Goal: Contribute content

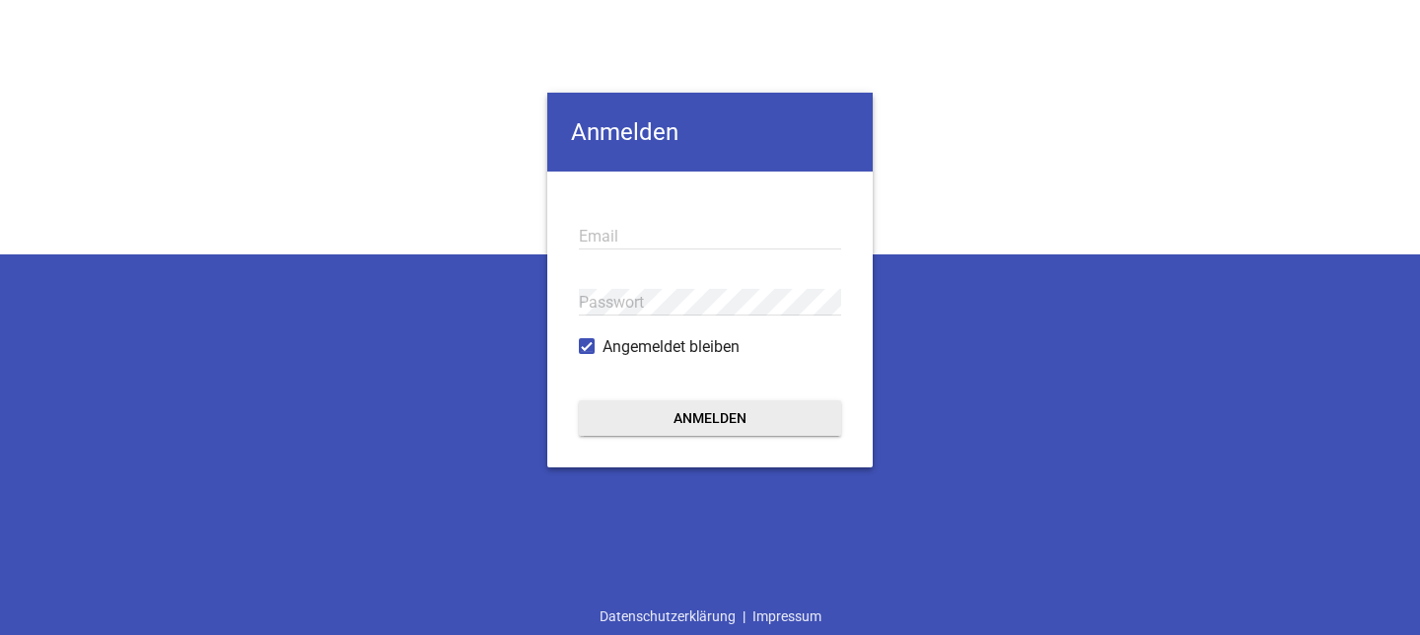
type input "[EMAIL_ADDRESS][DOMAIN_NAME]"
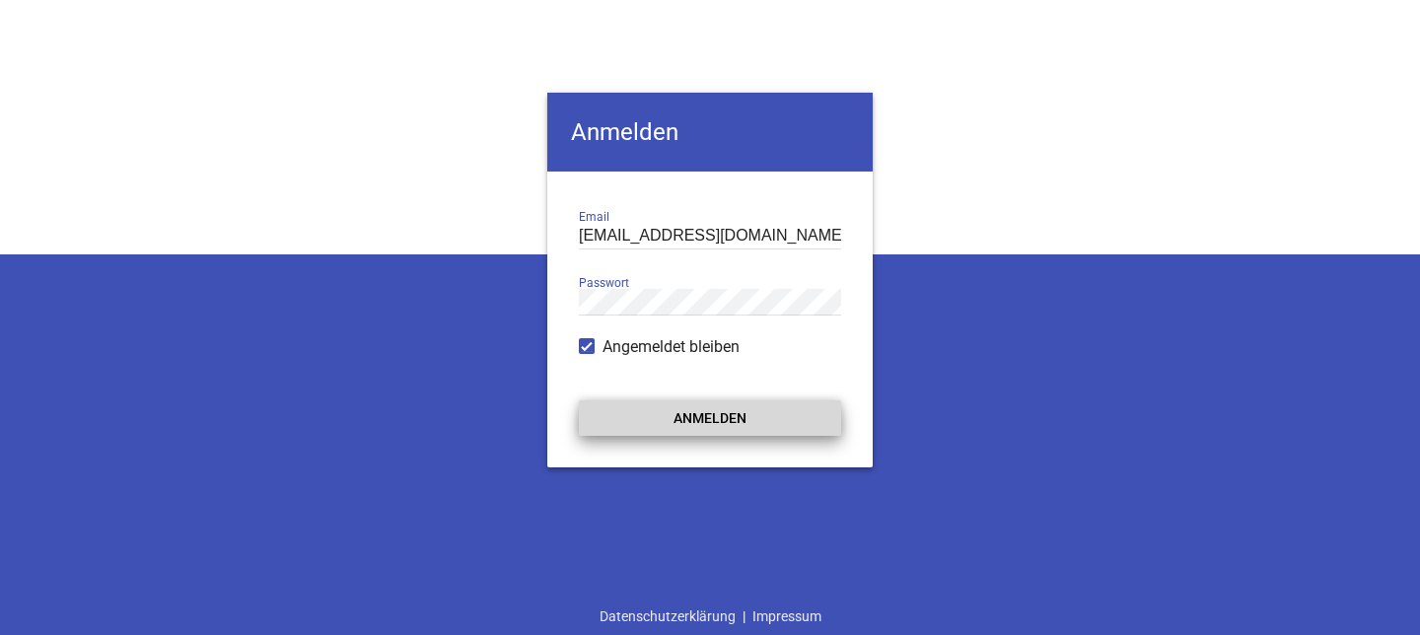
click at [734, 413] on button "Anmelden" at bounding box center [710, 417] width 262 height 35
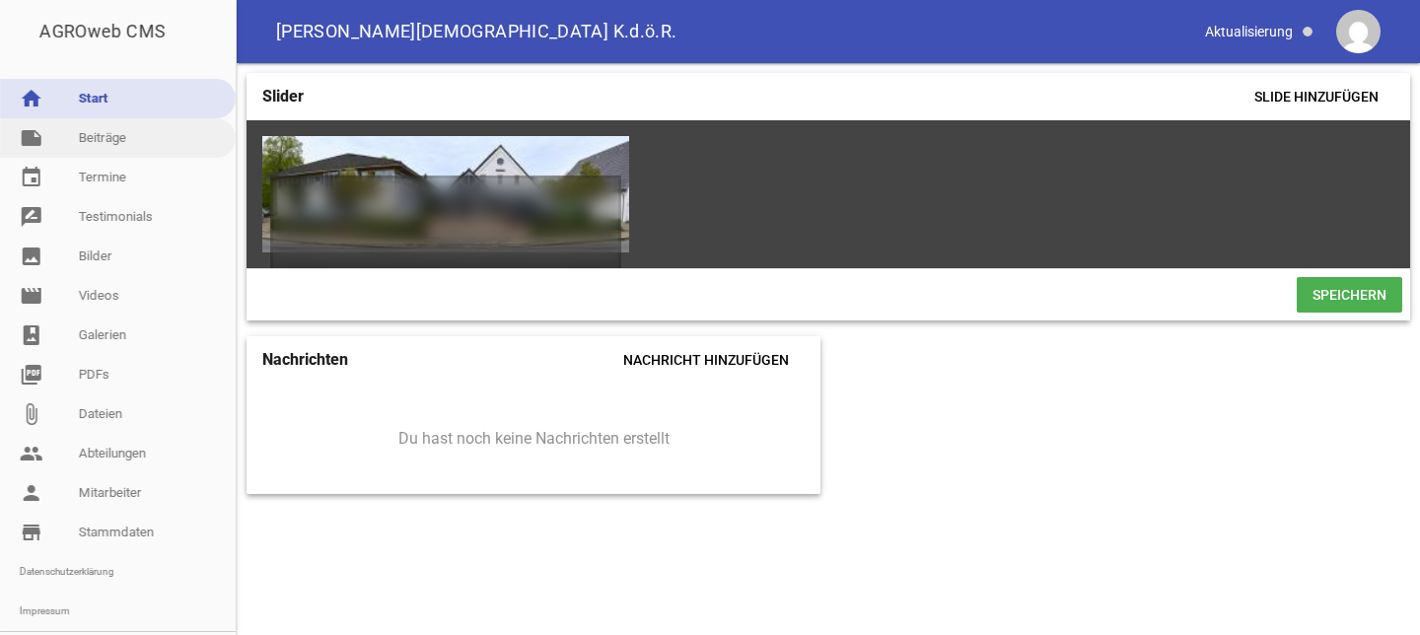
click at [107, 133] on link "note Beiträge" at bounding box center [118, 137] width 236 height 39
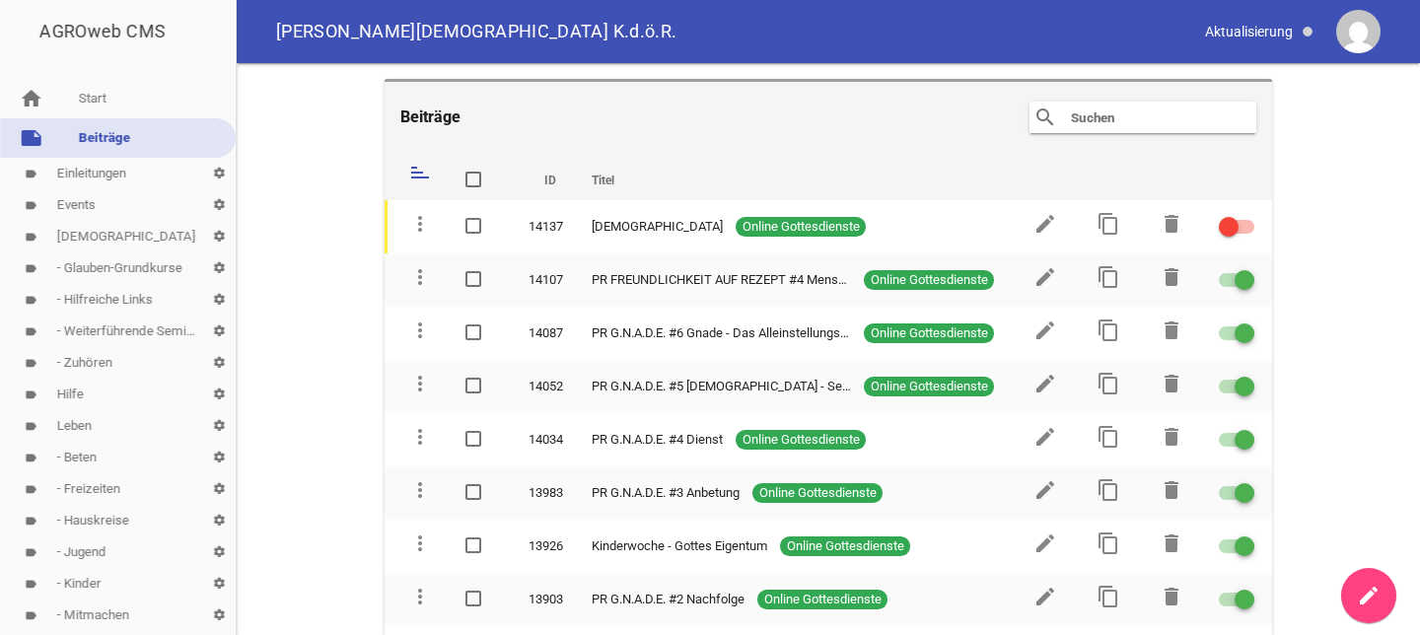
click at [1160, 108] on input "text" at bounding box center [1148, 117] width 158 height 24
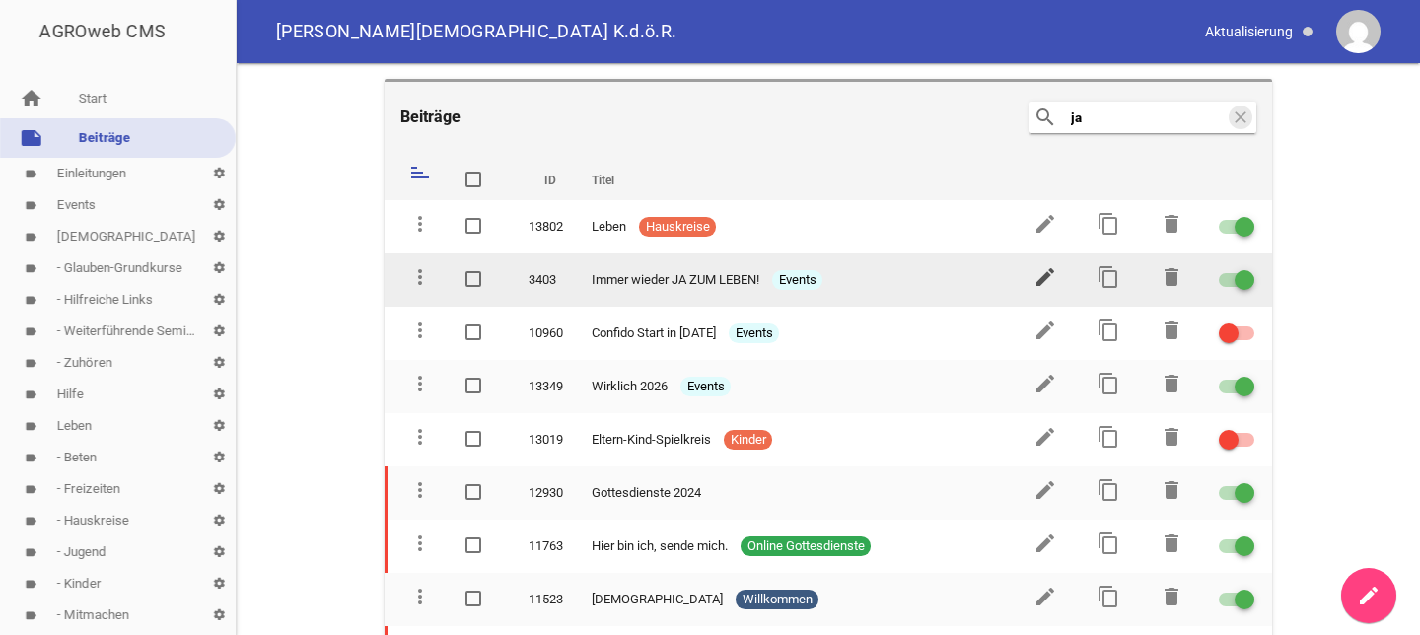
type input "ja"
click at [1033, 273] on icon "edit" at bounding box center [1045, 277] width 24 height 24
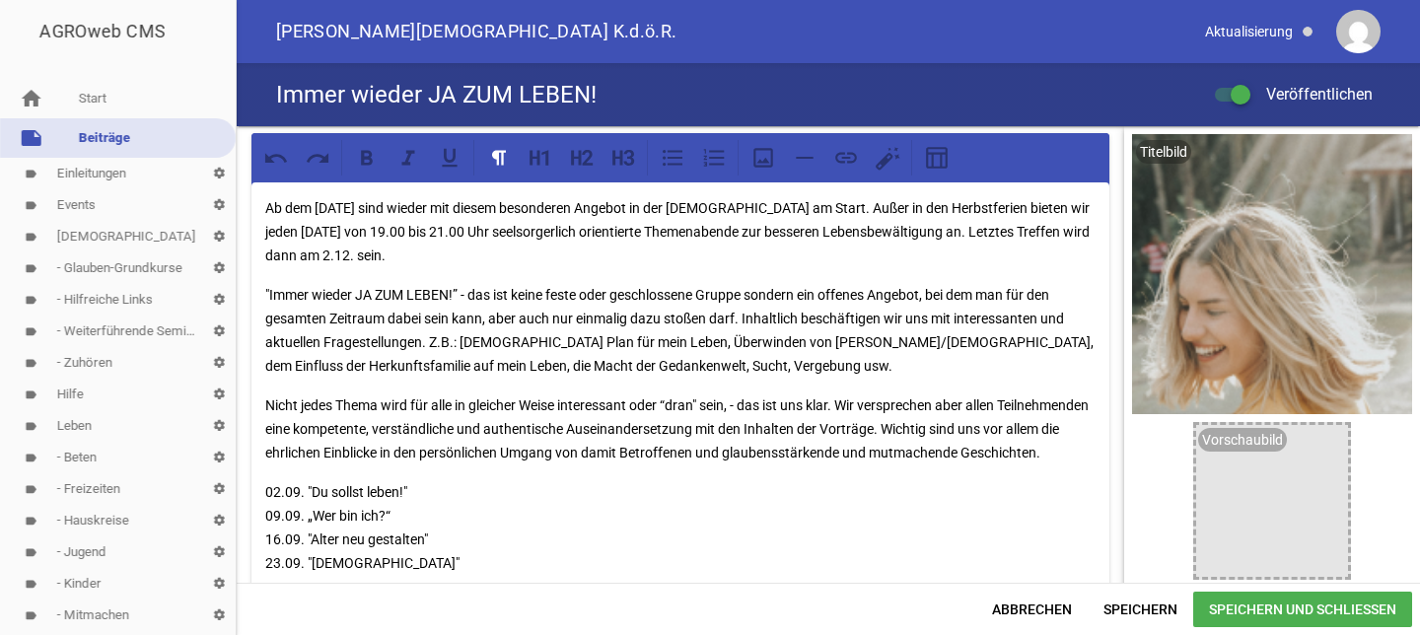
drag, startPoint x: 518, startPoint y: 255, endPoint x: 264, endPoint y: 209, distance: 257.5
click at [264, 209] on div "Ab dem [DATE] sind wieder mit diesem besonderen Angebot in der [DEMOGRAPHIC_DAT…" at bounding box center [680, 498] width 858 height 633
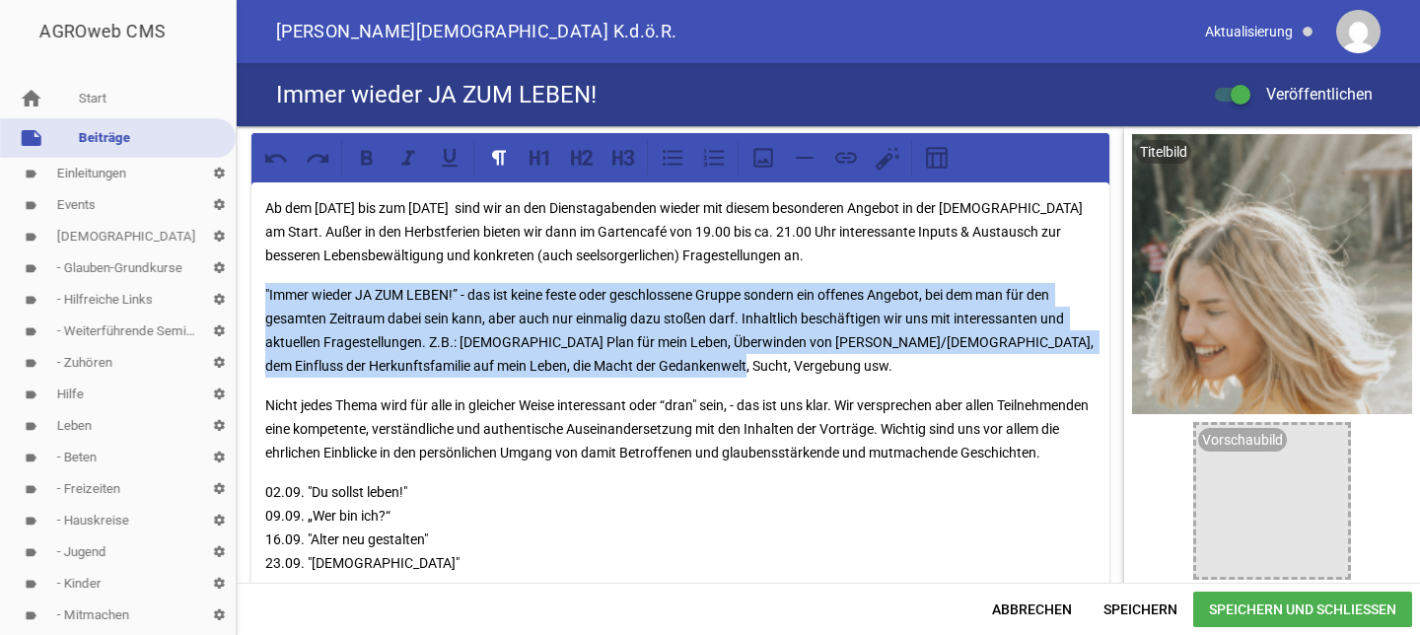
drag, startPoint x: 807, startPoint y: 370, endPoint x: 258, endPoint y: 303, distance: 553.2
click at [258, 303] on div "Ab dem [DATE] bis zum [DATE] sind wir an den Dienstagabenden wieder mit diesem …" at bounding box center [680, 498] width 858 height 633
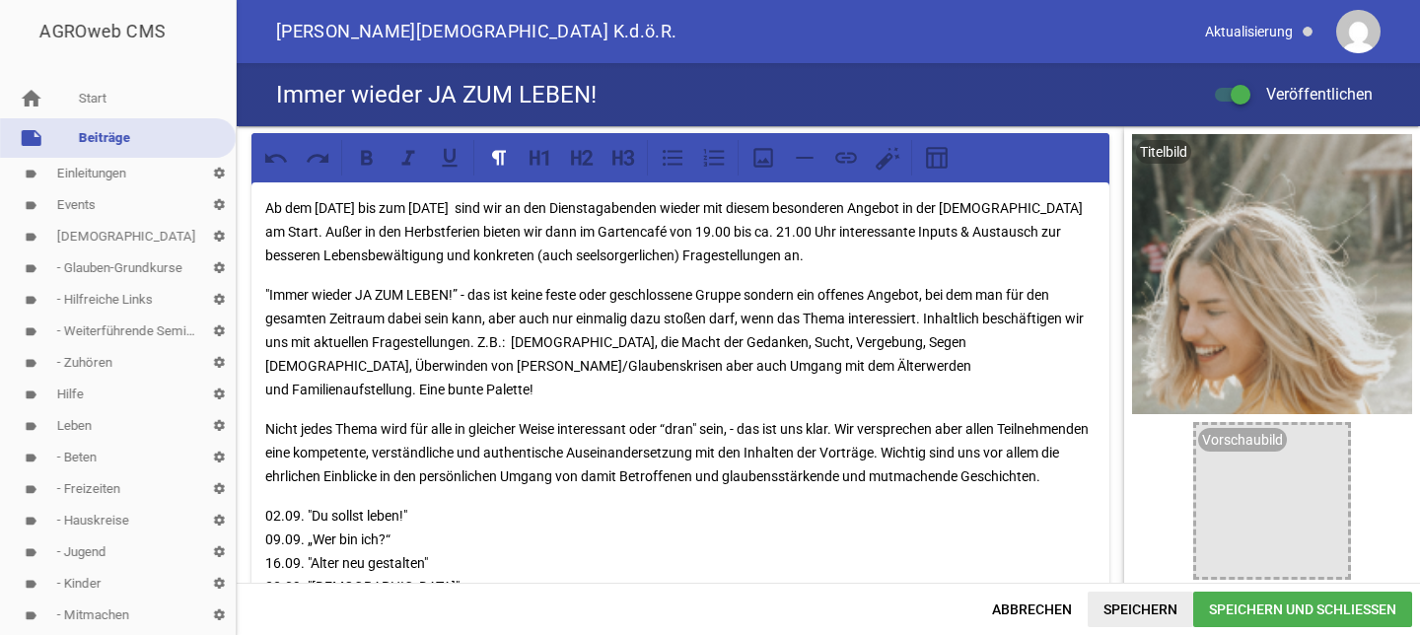
click at [1133, 606] on span "Speichern" at bounding box center [1139, 608] width 105 height 35
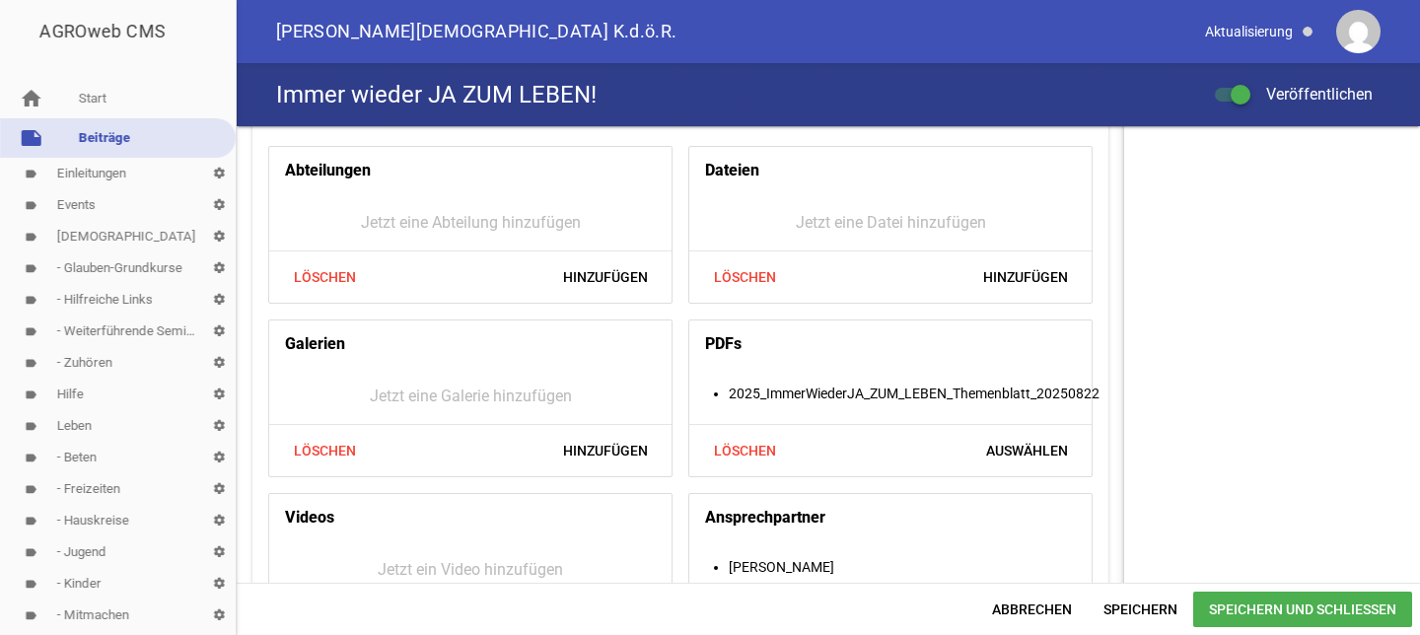
scroll to position [778, 0]
click at [745, 447] on span "Löschen" at bounding box center [744, 451] width 95 height 35
click at [1314, 608] on span "Speichern und Schließen" at bounding box center [1302, 608] width 219 height 35
